Goal: Find contact information: Find contact information

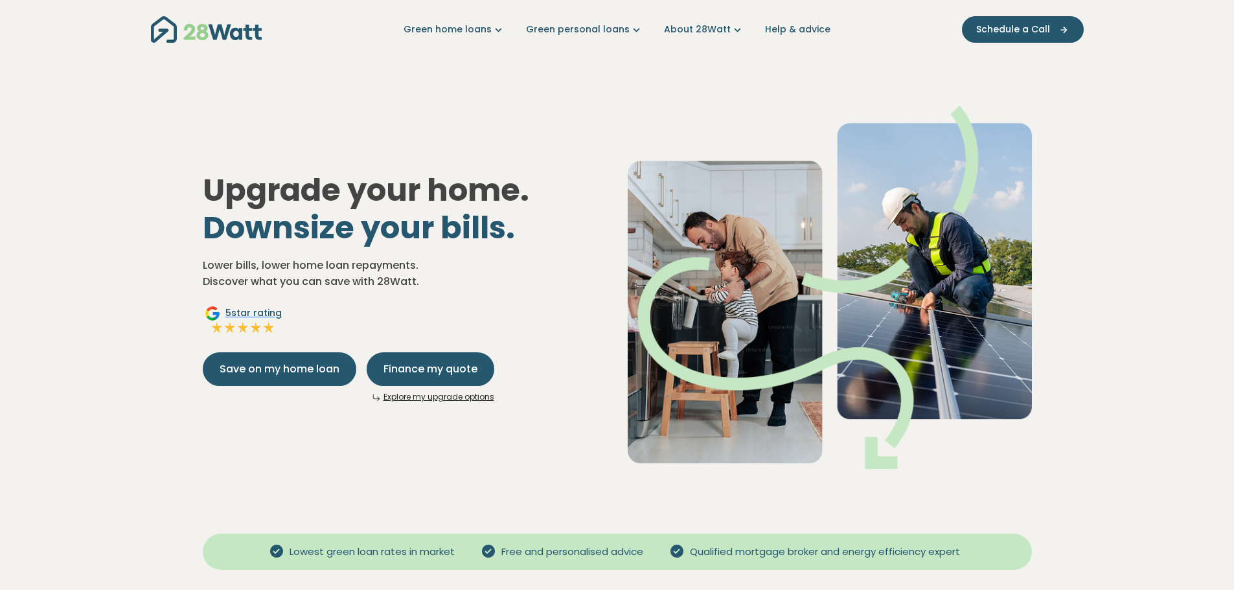
click at [475, 27] on link "Green home loans" at bounding box center [455, 30] width 102 height 14
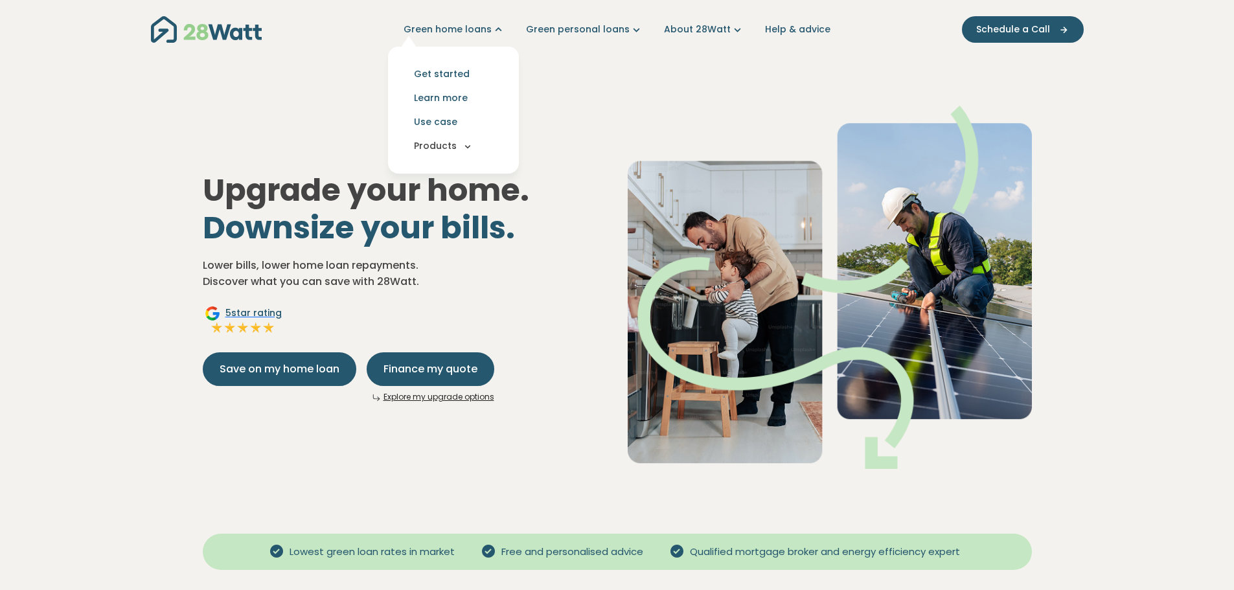
click at [468, 146] on icon "Main navigation" at bounding box center [468, 147] width 12 height 12
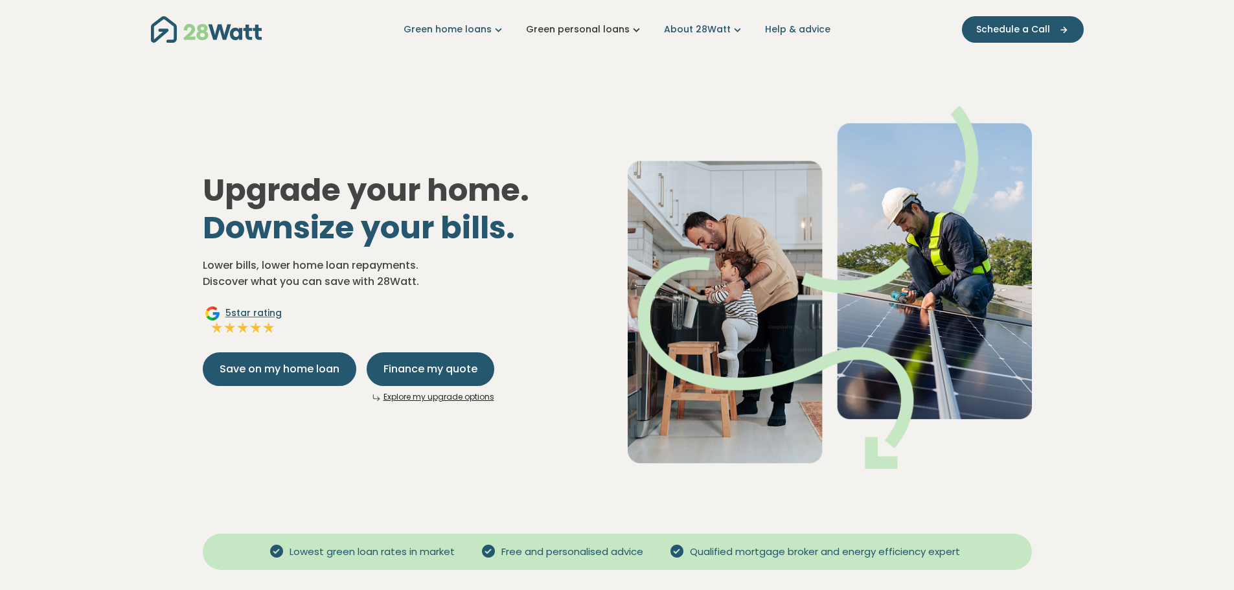
click at [585, 30] on link "Green personal loans" at bounding box center [584, 30] width 117 height 14
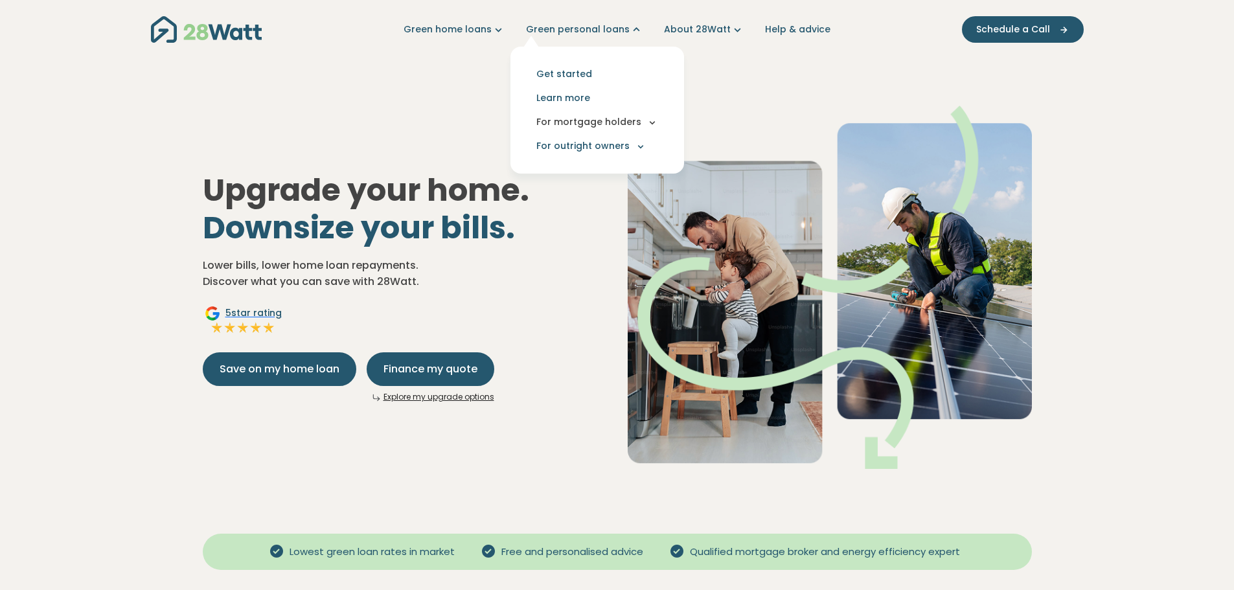
click at [590, 128] on button "For mortgage holders" at bounding box center [597, 122] width 153 height 24
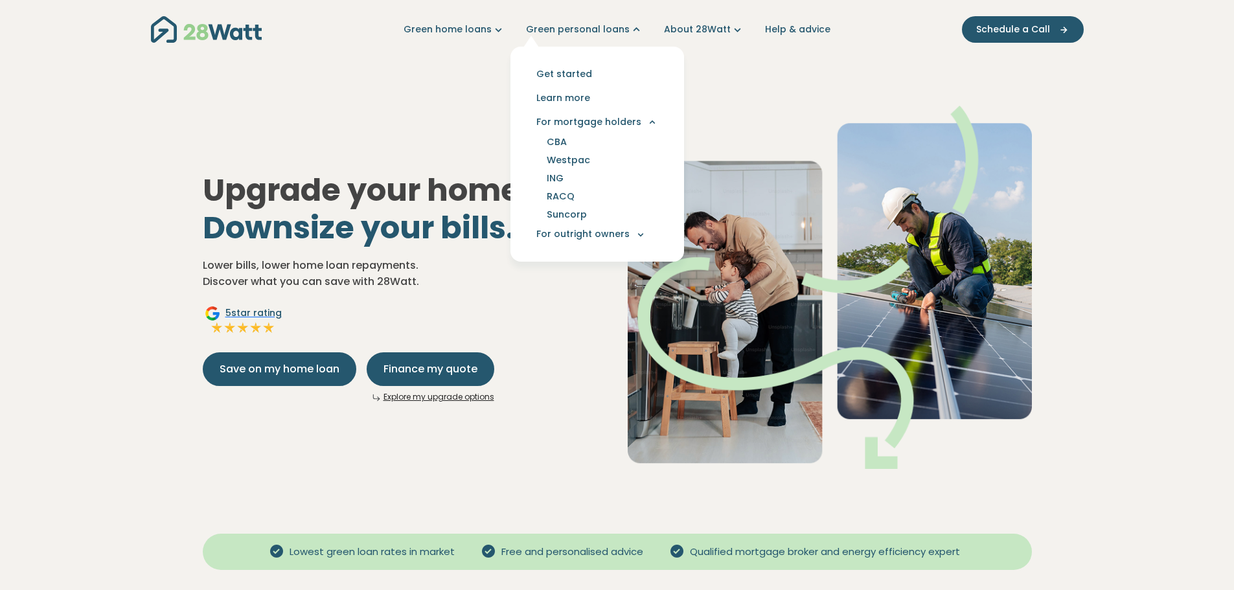
click at [516, 142] on li "For mortgage holders CBA Westpac ING RACQ Suncorp" at bounding box center [597, 166] width 174 height 112
click at [716, 30] on link "About 28Watt" at bounding box center [704, 30] width 80 height 14
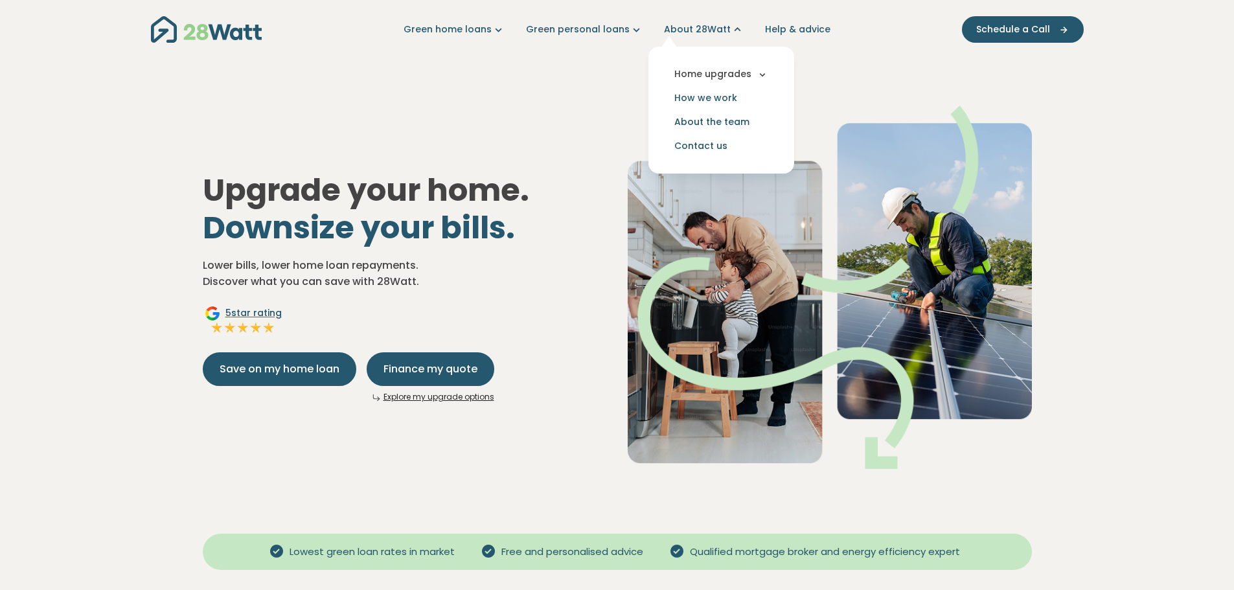
click at [696, 71] on button "Home upgrades" at bounding box center [721, 74] width 125 height 24
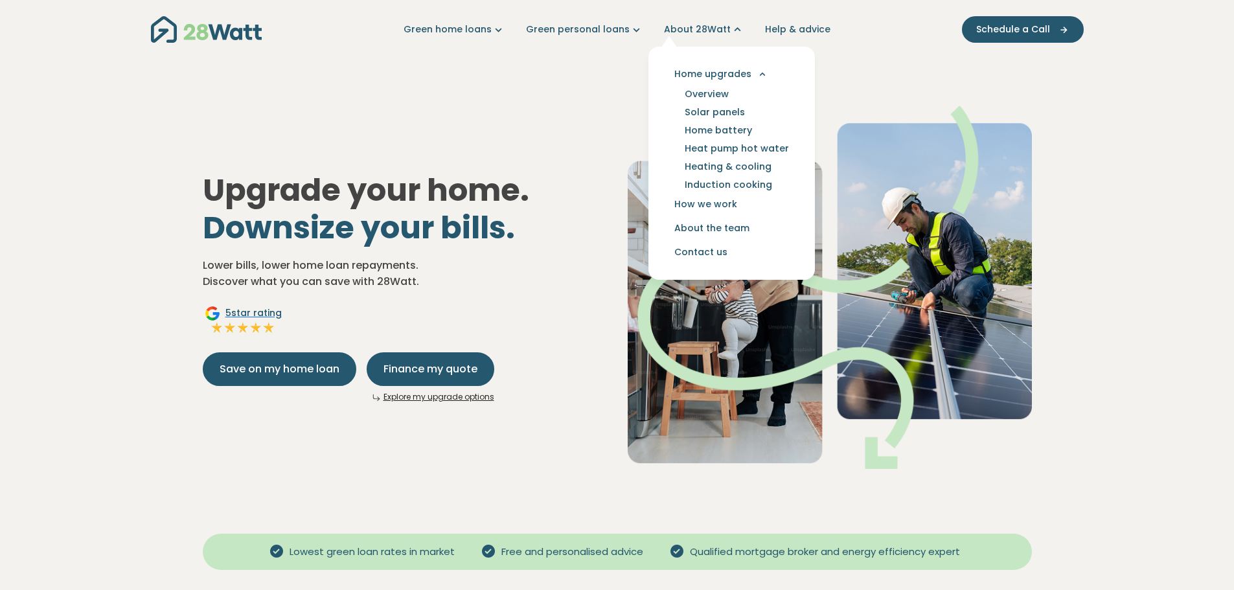
click at [579, 245] on h1 "Upgrade your home. Downsize your bills." at bounding box center [405, 209] width 404 height 74
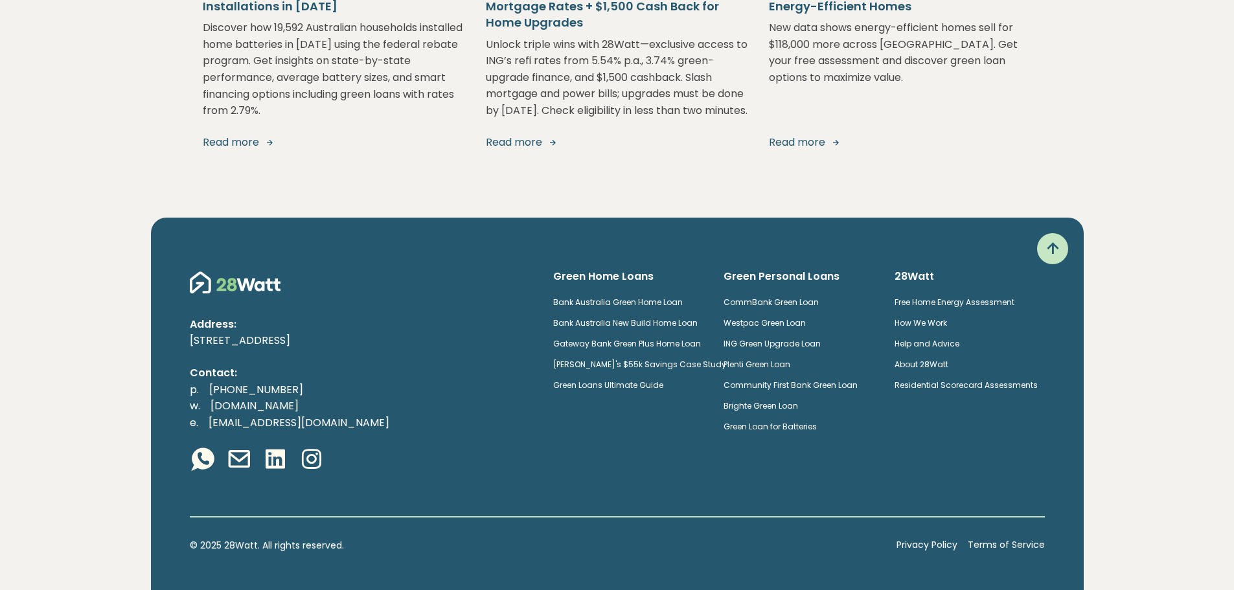
scroll to position [2557, 0]
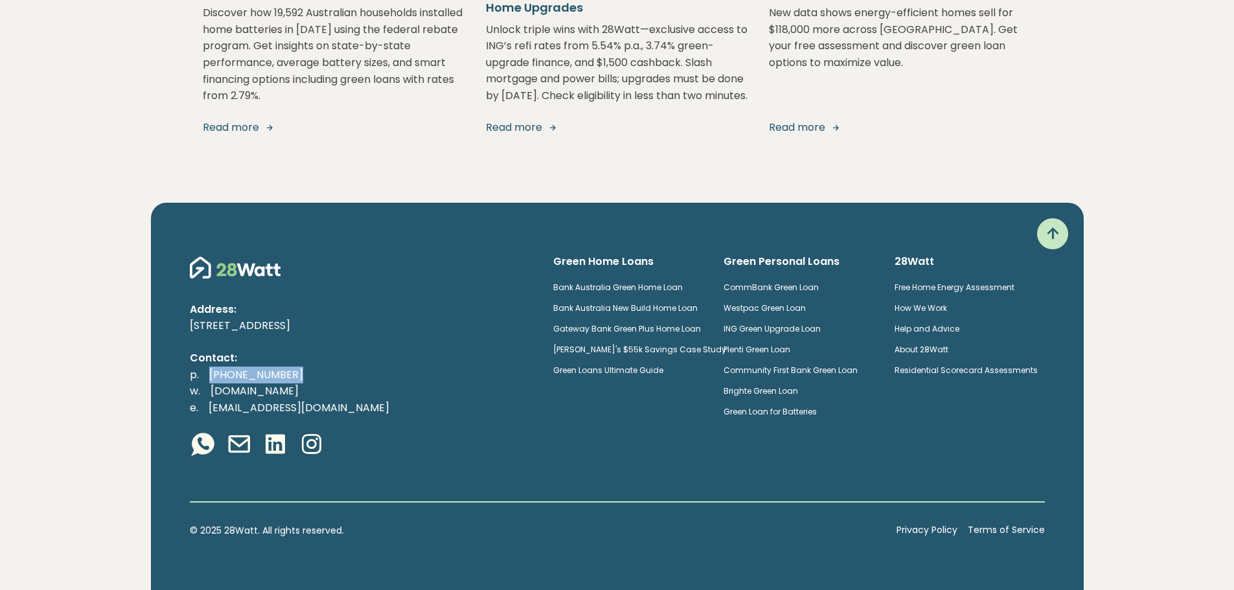
drag, startPoint x: 330, startPoint y: 376, endPoint x: 202, endPoint y: 370, distance: 127.8
click at [202, 370] on p "p. [PHONE_NUMBER] w. [DOMAIN_NAME] e. [EMAIL_ADDRESS][DOMAIN_NAME]" at bounding box center [361, 392] width 343 height 50
copy link "[PHONE_NUMBER]"
